Goal: Navigation & Orientation: Find specific page/section

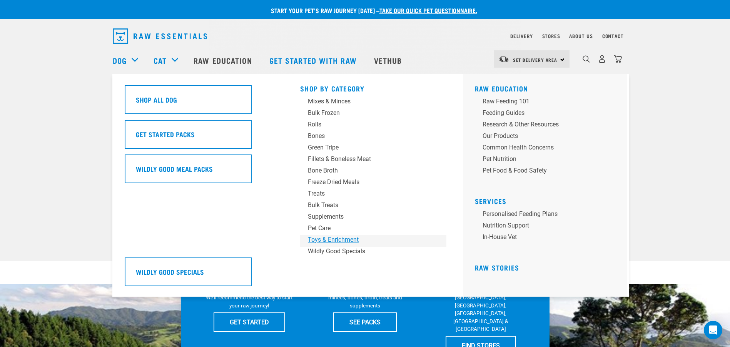
click at [323, 240] on div "Toys & Enrichment" at bounding box center [368, 239] width 120 height 9
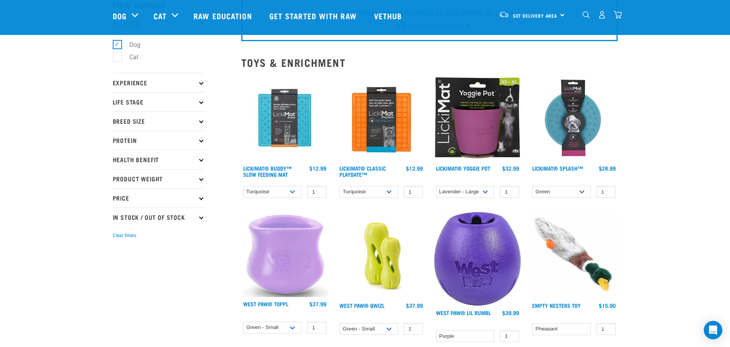
scroll to position [38, 0]
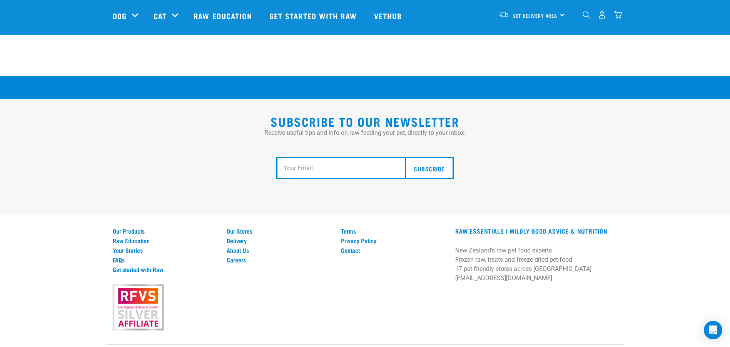
scroll to position [1415, 0]
